Goal: Task Accomplishment & Management: Manage account settings

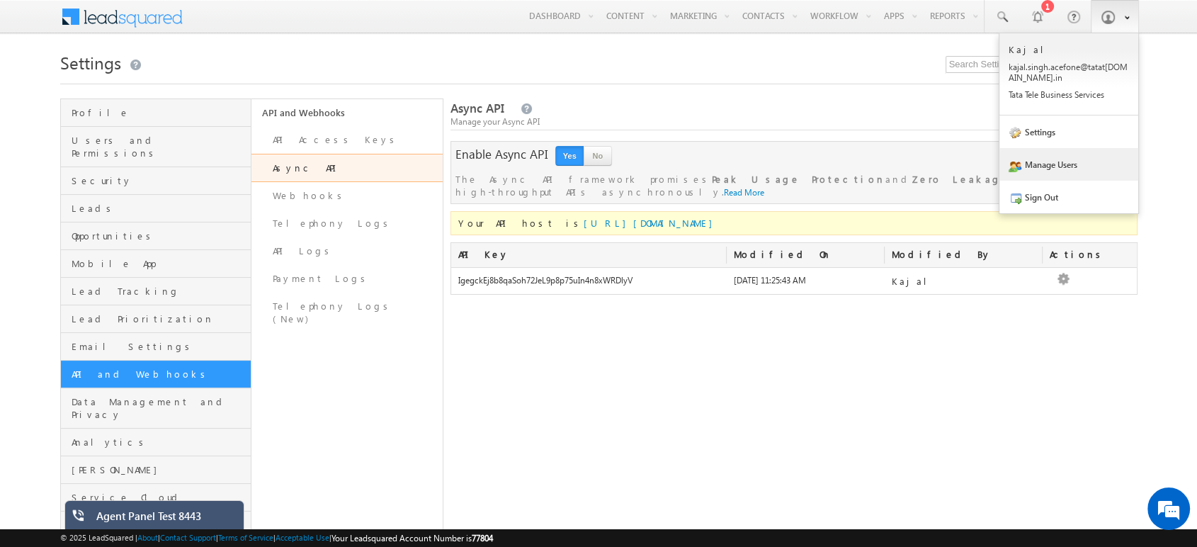
click at [1066, 163] on link "Manage Users" at bounding box center [1068, 164] width 139 height 33
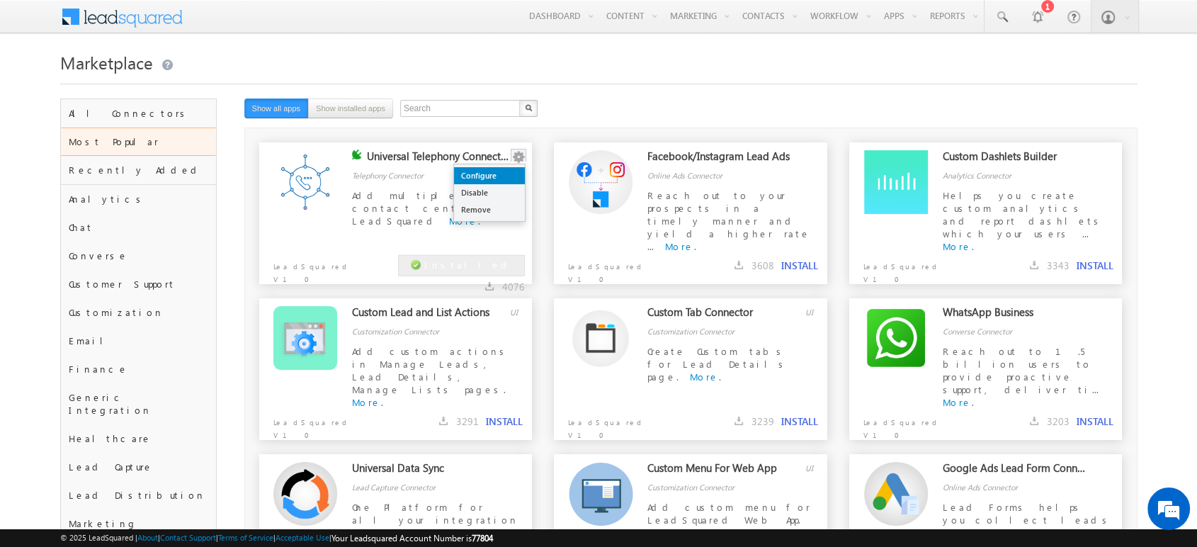
click at [508, 169] on link "Configure" at bounding box center [489, 175] width 71 height 17
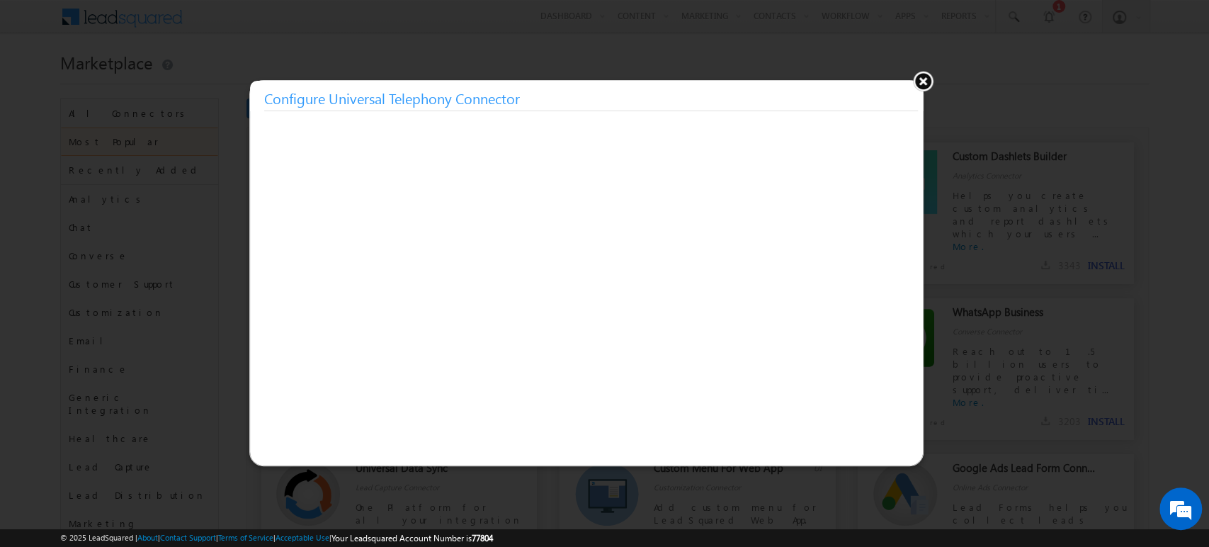
click at [923, 82] on button at bounding box center [922, 80] width 21 height 21
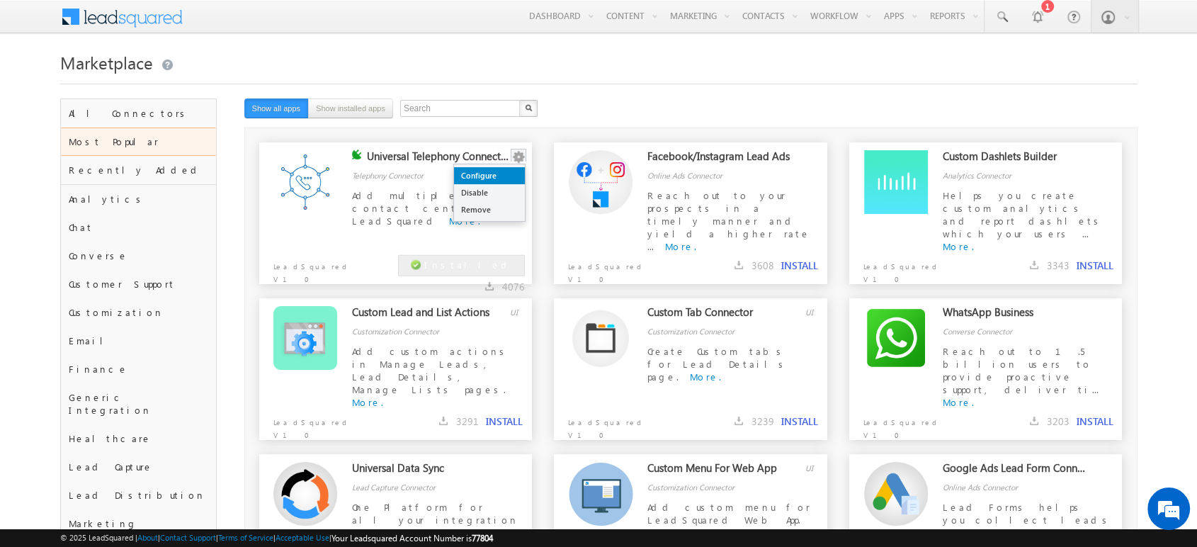
click at [499, 176] on link "Configure" at bounding box center [489, 175] width 71 height 17
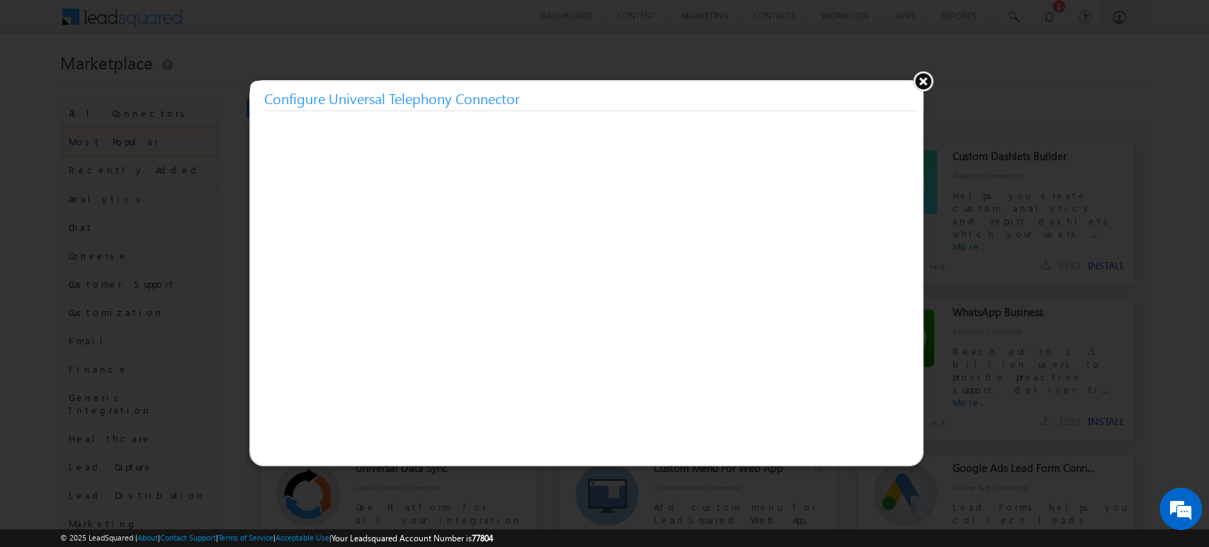
click at [923, 85] on button at bounding box center [922, 80] width 21 height 21
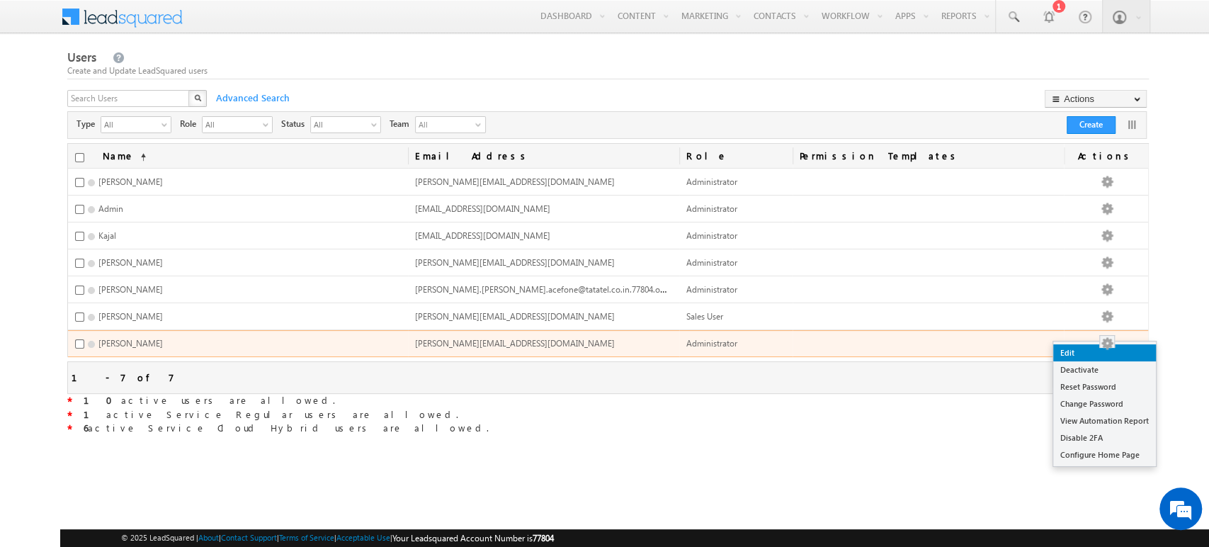
click at [1107, 351] on link "Edit" at bounding box center [1104, 352] width 103 height 17
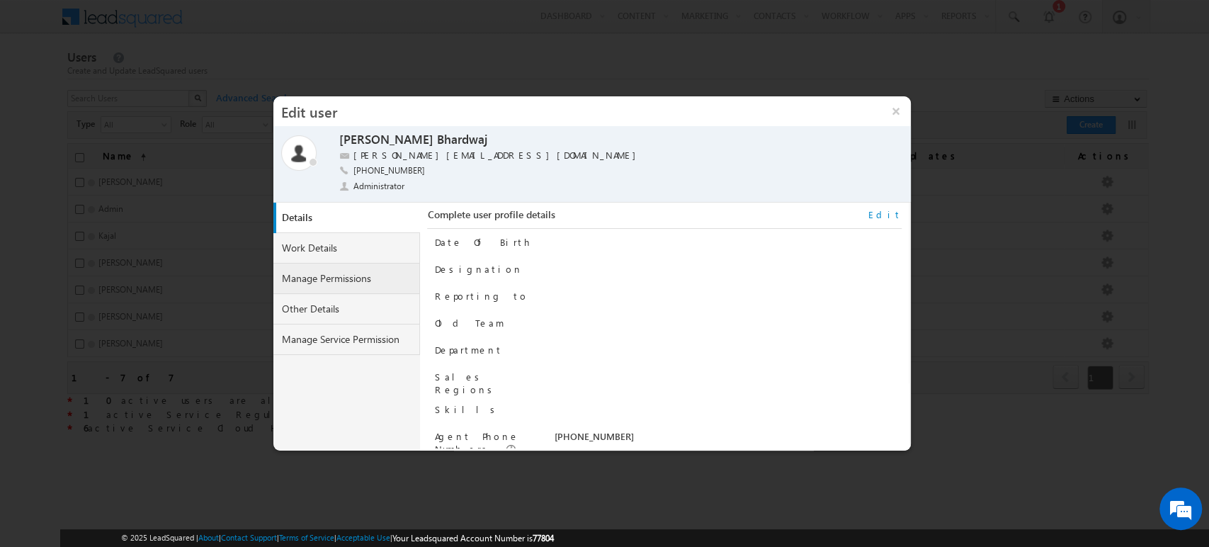
click at [331, 280] on link "Manage Permissions" at bounding box center [346, 278] width 147 height 30
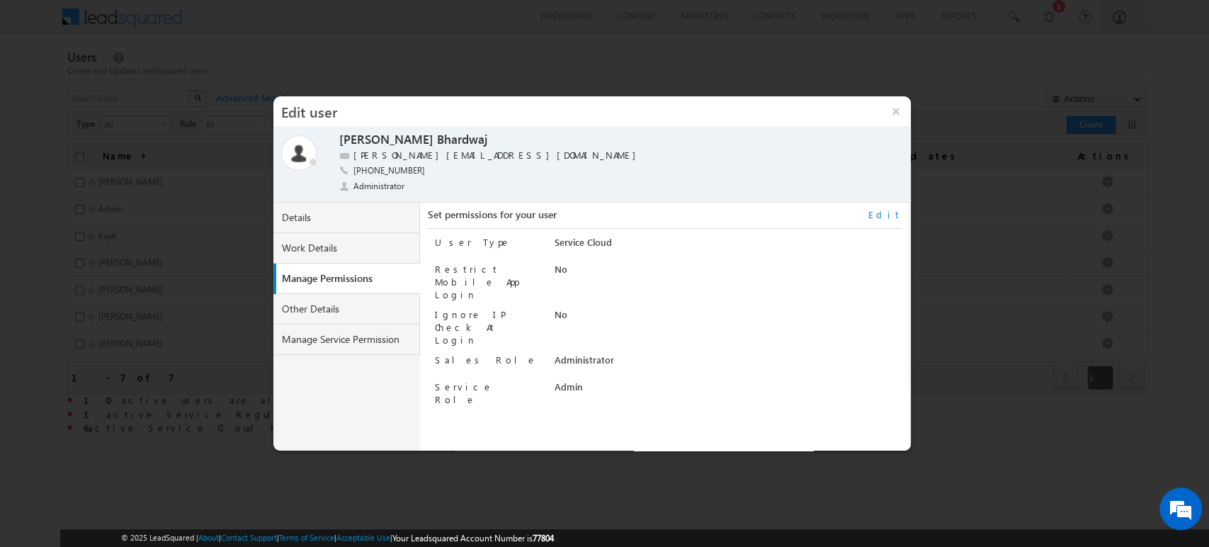
click at [897, 216] on link "Edit" at bounding box center [884, 214] width 33 height 13
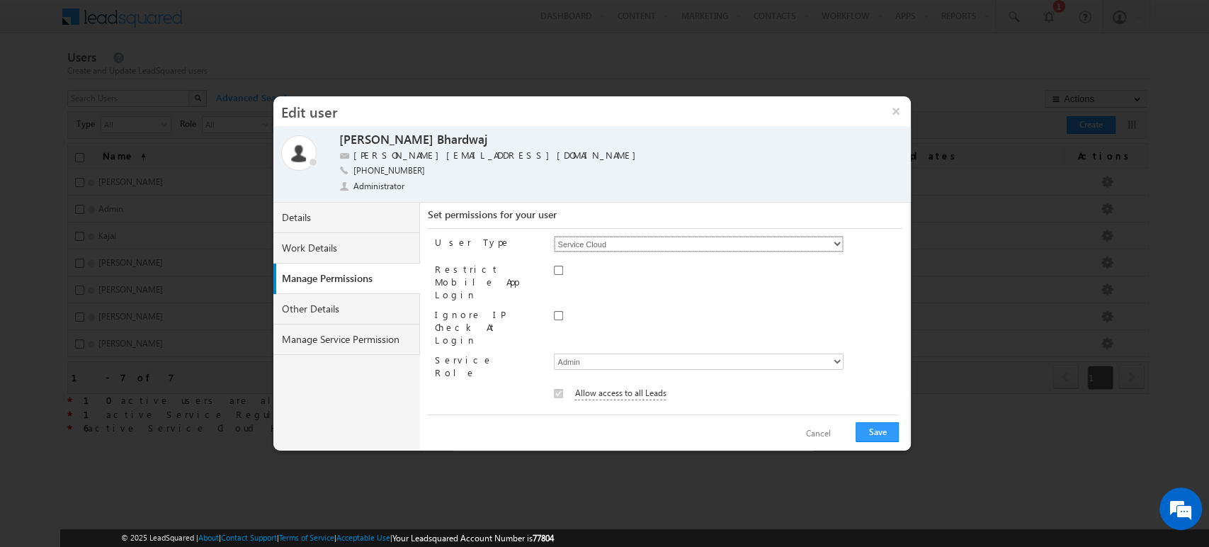
click at [739, 248] on select "Regular Service Cloud Sales + Service" at bounding box center [699, 244] width 290 height 16
select select "9"
click at [554, 236] on select "Regular Service Cloud Sales + Service" at bounding box center [699, 244] width 290 height 16
click at [896, 429] on button "Save" at bounding box center [876, 432] width 43 height 20
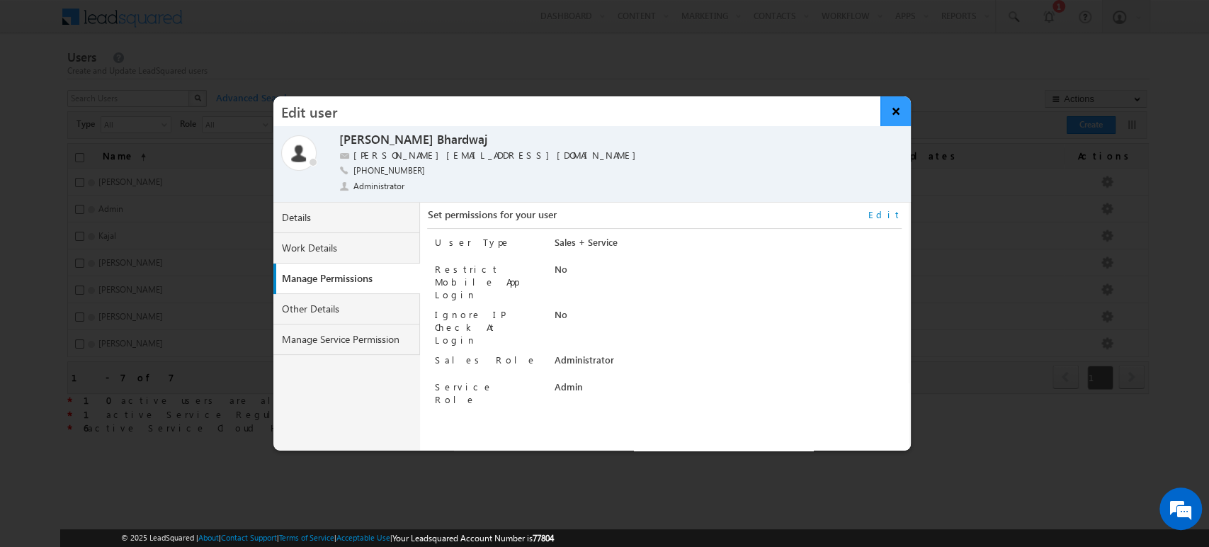
click at [899, 107] on button "×" at bounding box center [895, 111] width 30 height 30
